Goal: Navigation & Orientation: Go to known website

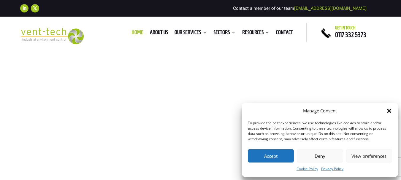
click at [388, 112] on icon "Close dialog" at bounding box center [389, 111] width 4 height 4
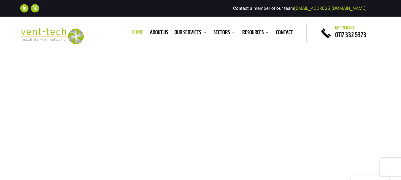
click at [132, 33] on link "Home" at bounding box center [138, 33] width 12 height 7
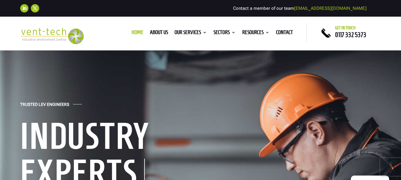
click at [75, 37] on img at bounding box center [52, 36] width 64 height 16
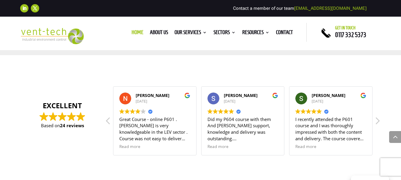
scroll to position [2325, 0]
